Goal: Information Seeking & Learning: Learn about a topic

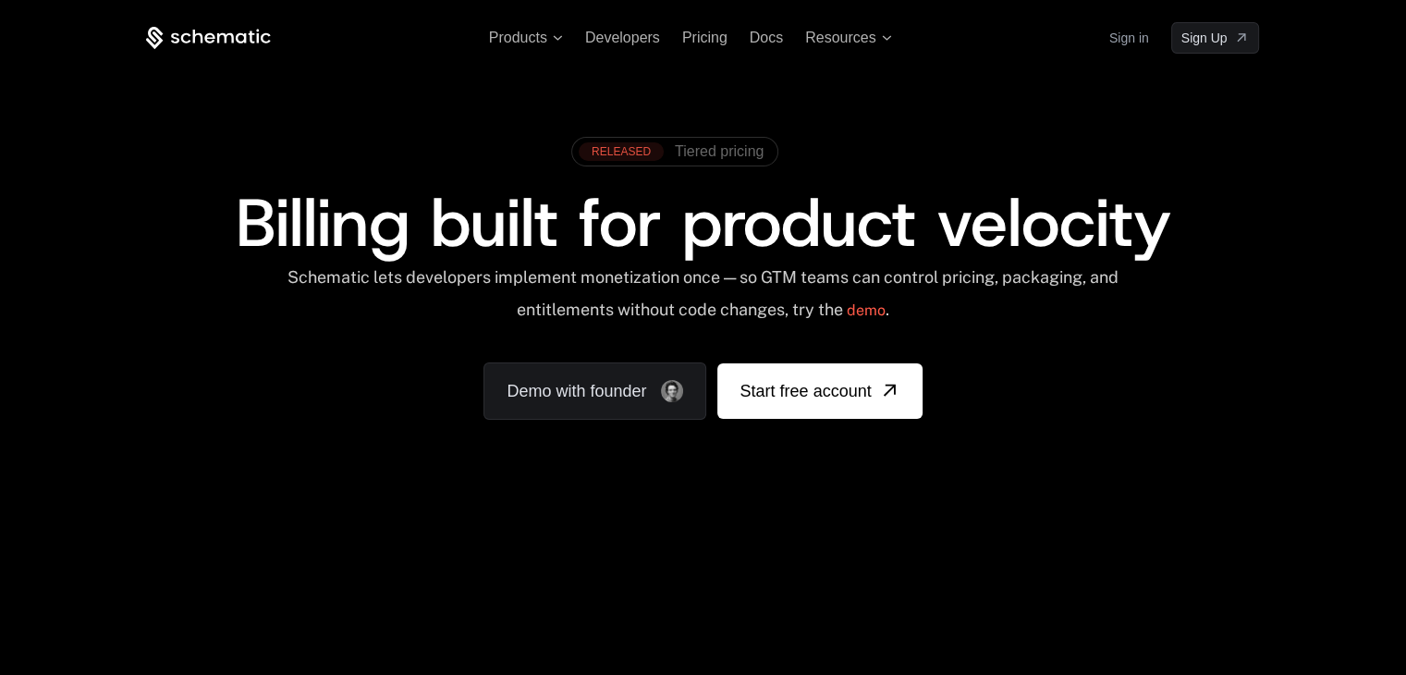
click at [725, 153] on span "Tiered pricing" at bounding box center [719, 151] width 89 height 17
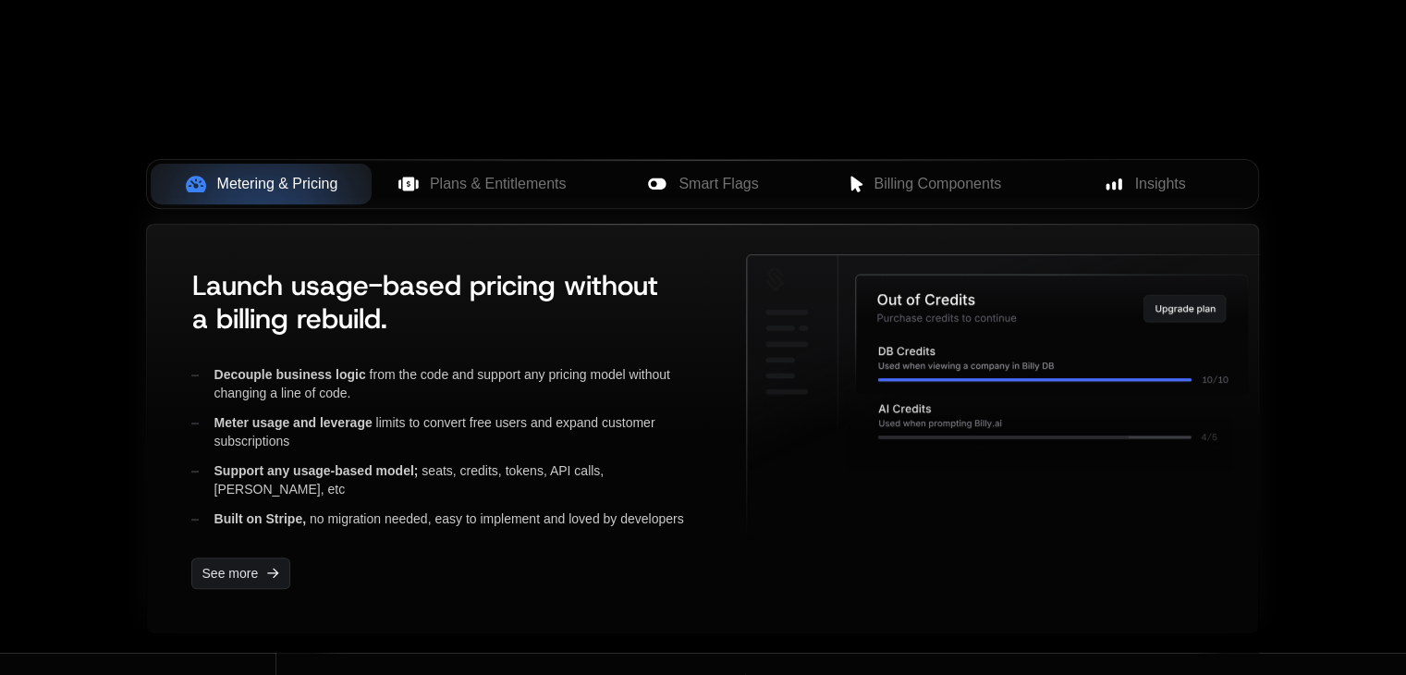
scroll to position [668, 0]
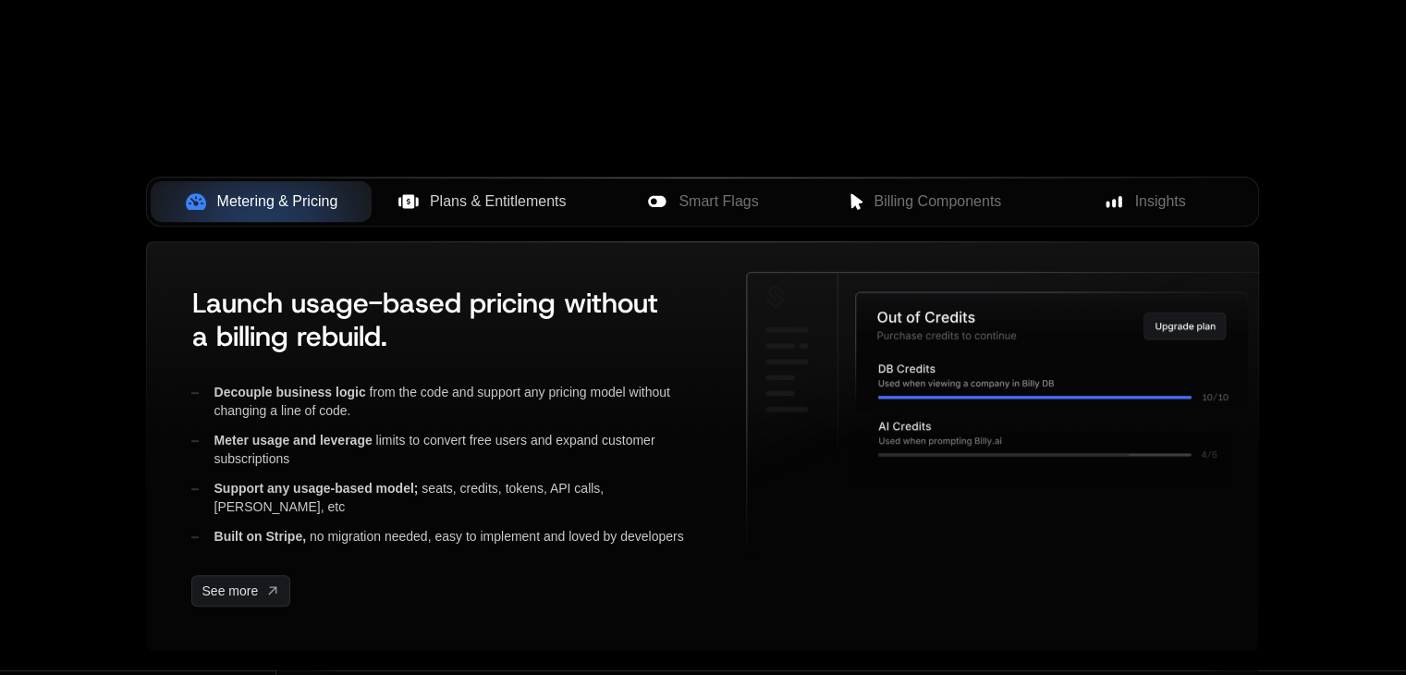
click at [506, 207] on span "Plans & Entitlements" at bounding box center [498, 201] width 137 height 22
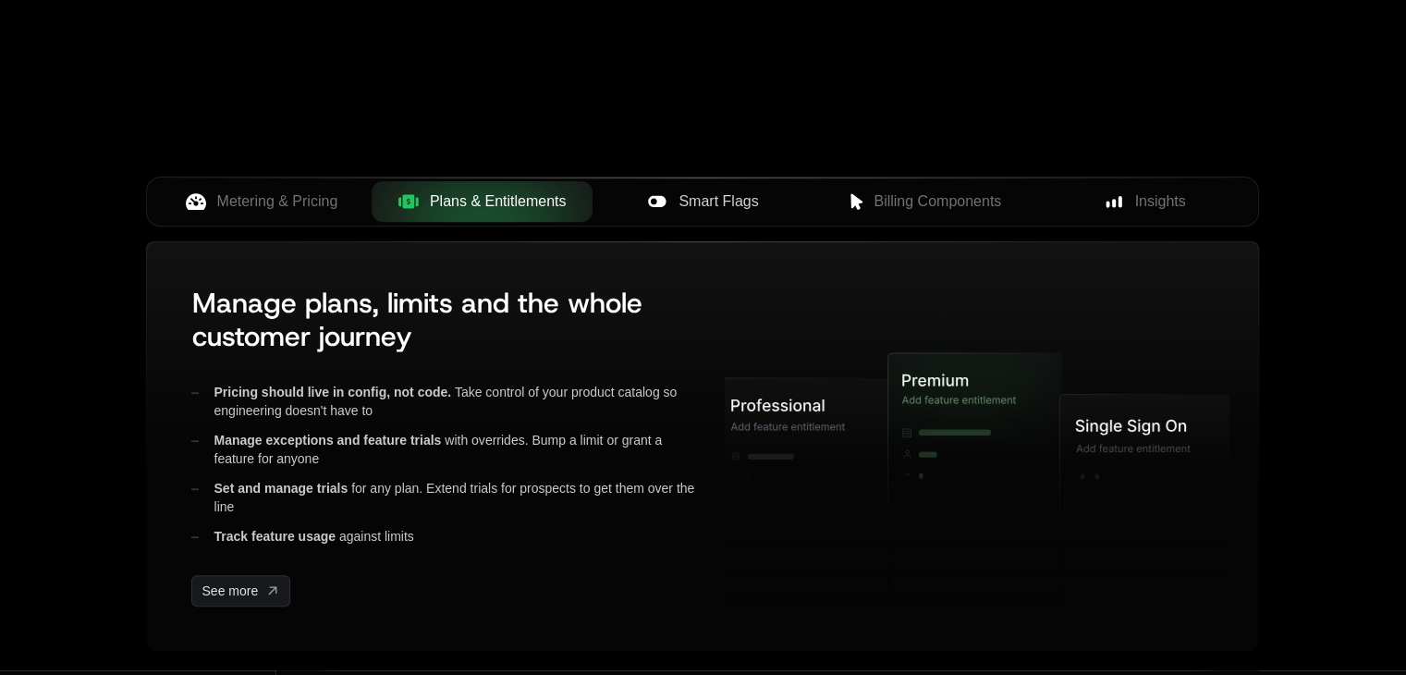
click at [717, 197] on span "Smart Flags" at bounding box center [719, 201] width 80 height 22
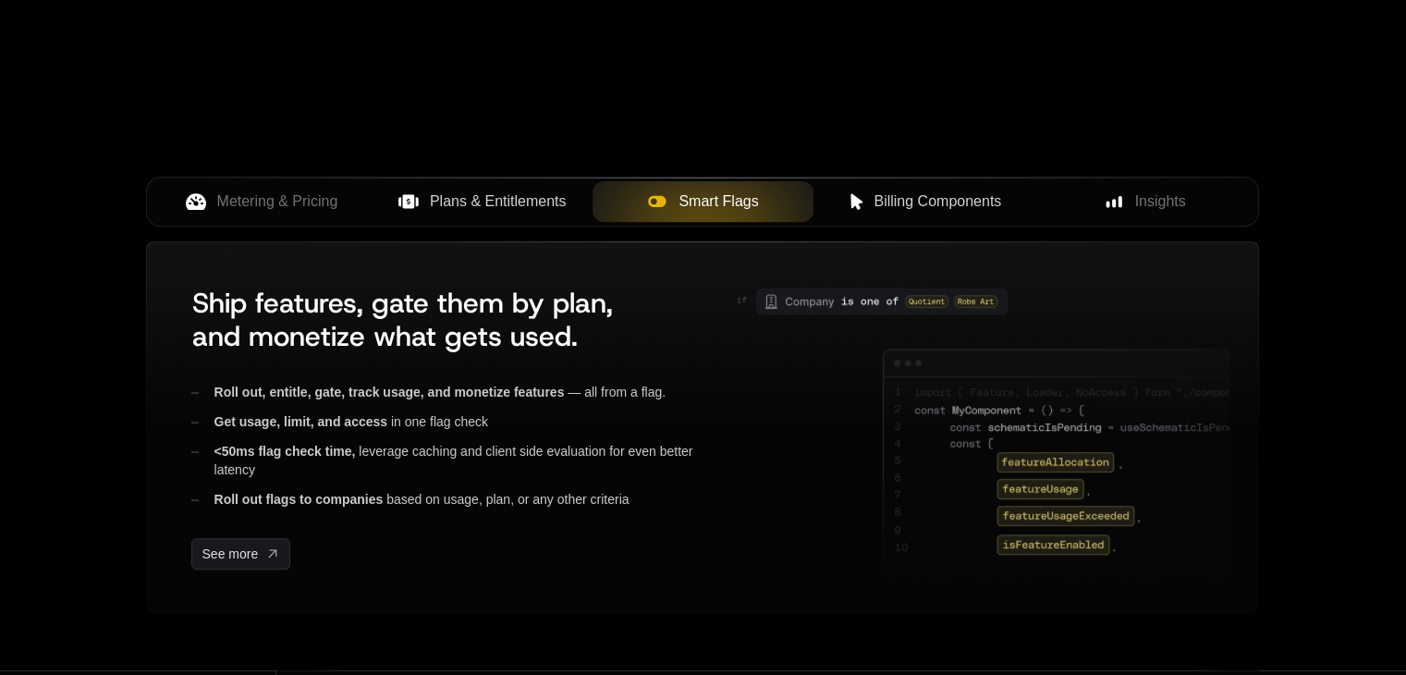
click at [943, 204] on span "Billing Components" at bounding box center [938, 201] width 128 height 22
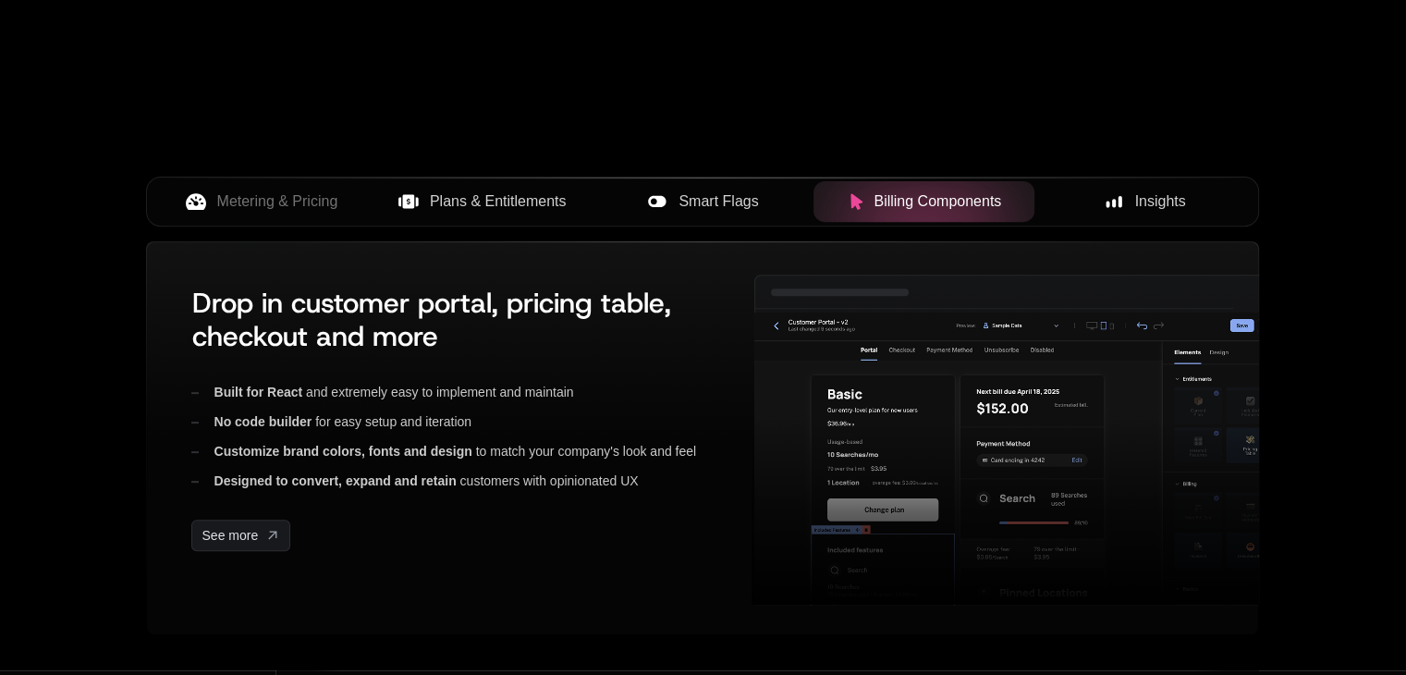
click at [1128, 201] on div "Insights" at bounding box center [1144, 201] width 191 height 22
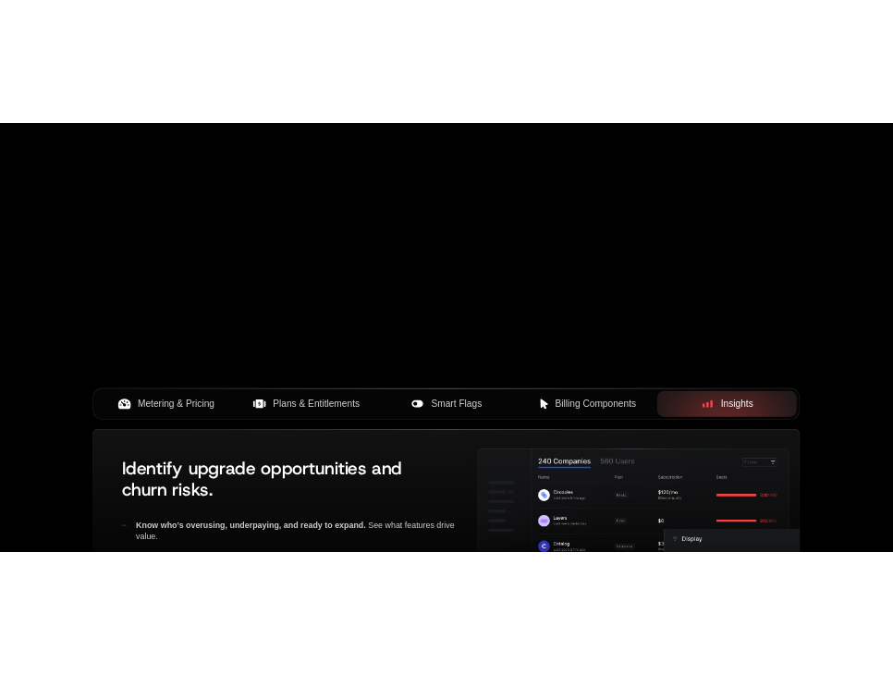
scroll to position [410, 0]
